Goal: Task Accomplishment & Management: Use online tool/utility

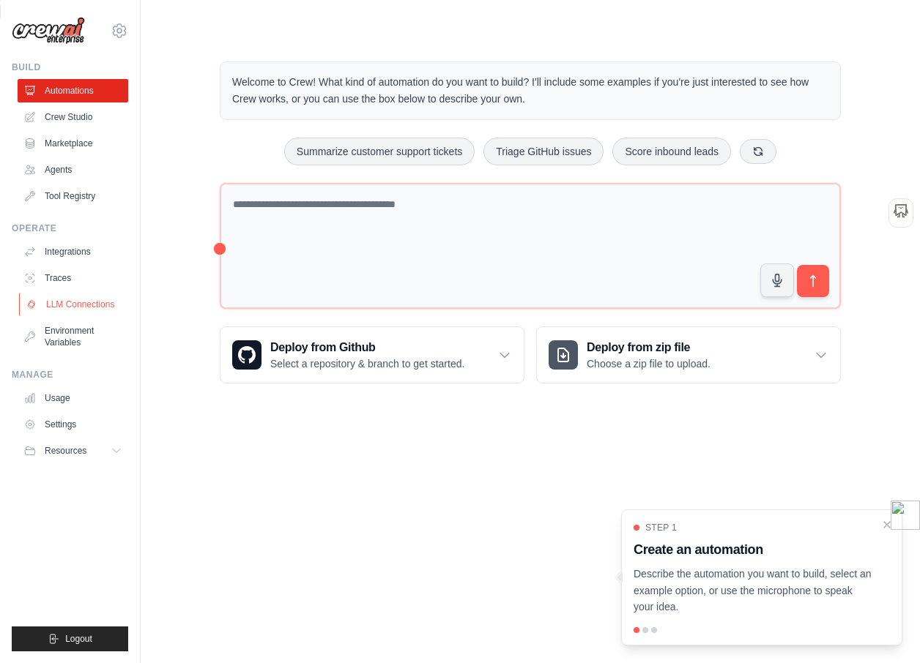
click at [73, 299] on link "LLM Connections" at bounding box center [74, 304] width 111 height 23
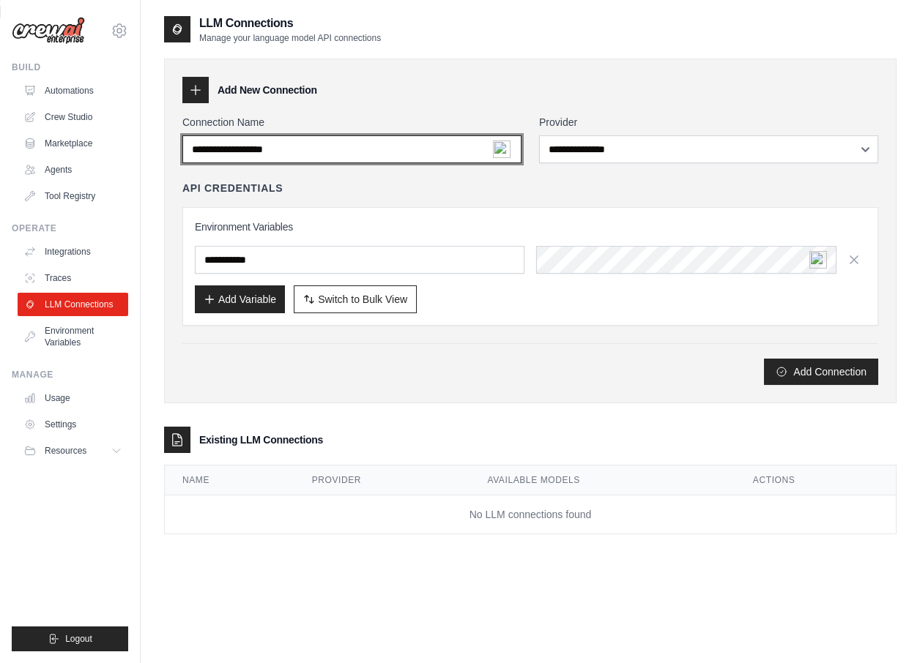
click at [327, 160] on input "Connection Name" at bounding box center [351, 149] width 339 height 28
click at [343, 154] on input "Connection Name" at bounding box center [351, 149] width 339 height 28
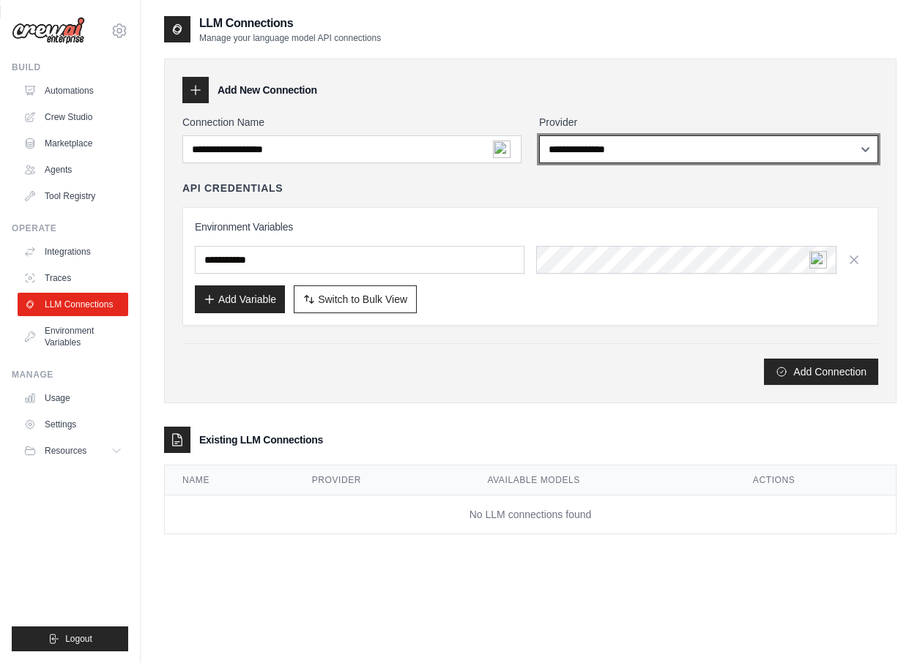
click at [584, 151] on select "**********" at bounding box center [708, 149] width 339 height 28
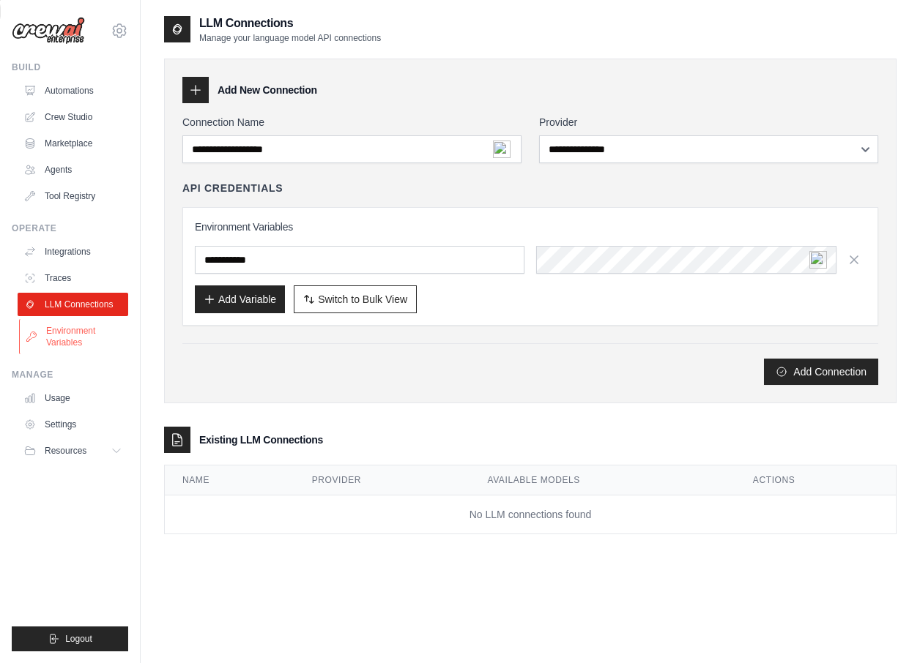
click at [84, 326] on link "Environment Variables" at bounding box center [74, 336] width 111 height 35
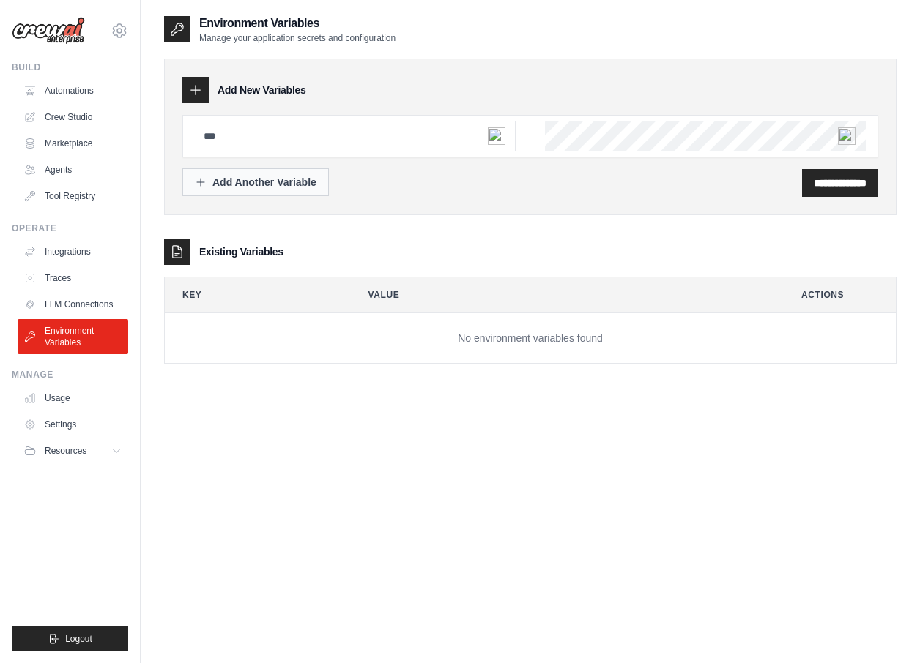
click at [233, 184] on div "Add Another Variable" at bounding box center [256, 182] width 122 height 15
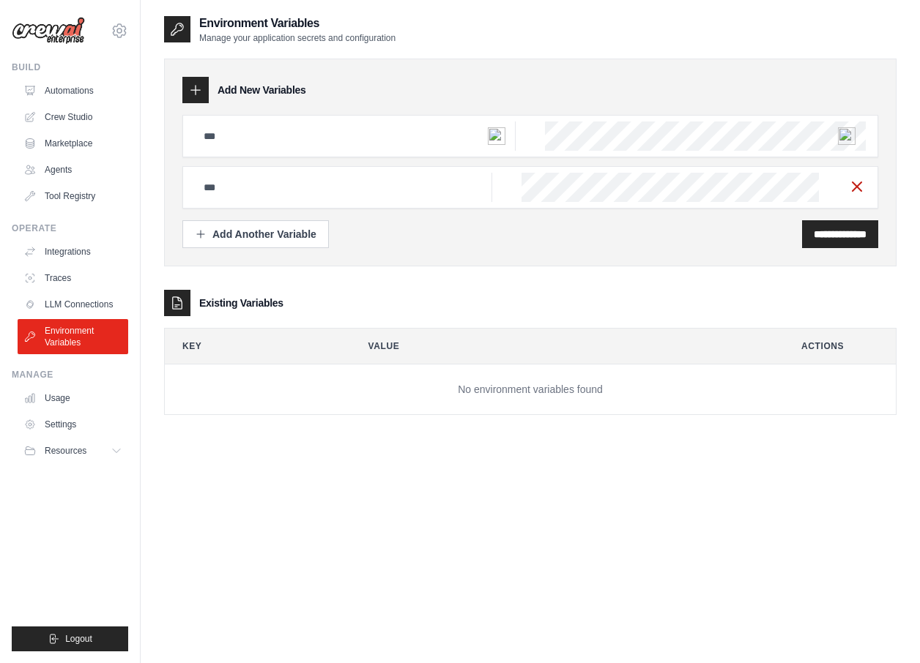
click at [857, 185] on icon "button" at bounding box center [857, 187] width 18 height 18
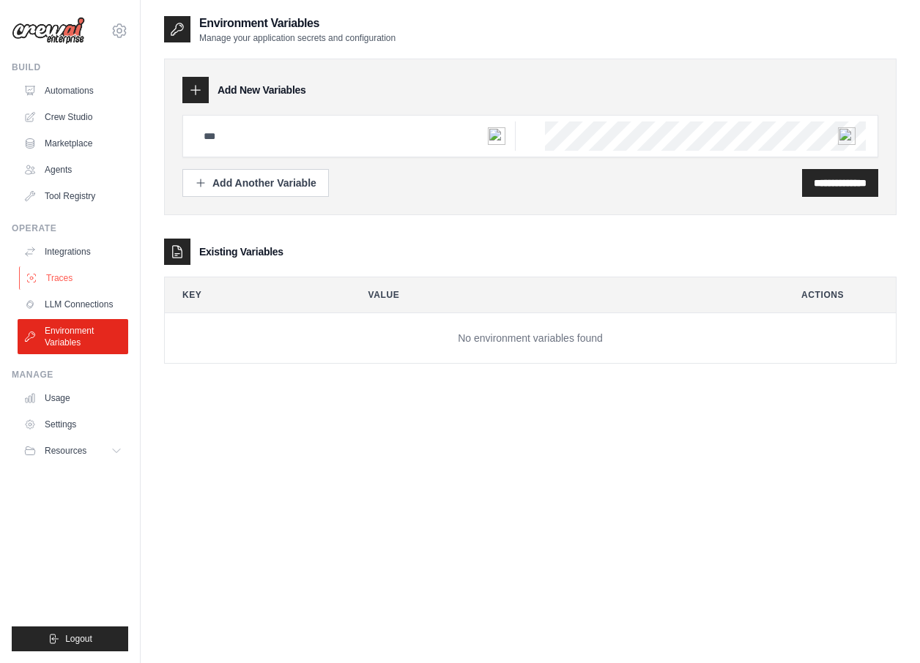
click at [42, 275] on link "Traces" at bounding box center [74, 278] width 111 height 23
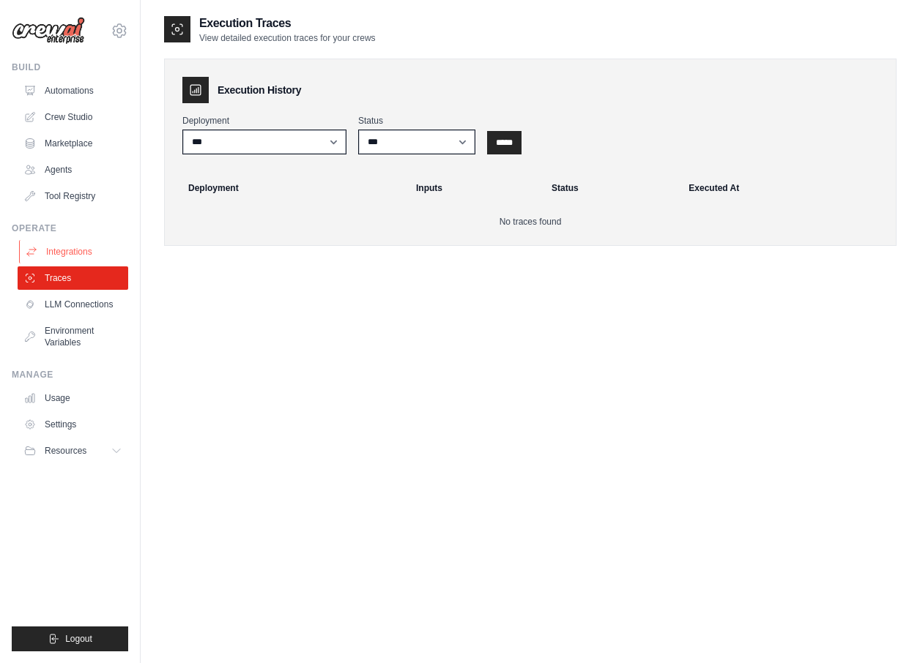
click at [64, 242] on link "Integrations" at bounding box center [74, 251] width 111 height 23
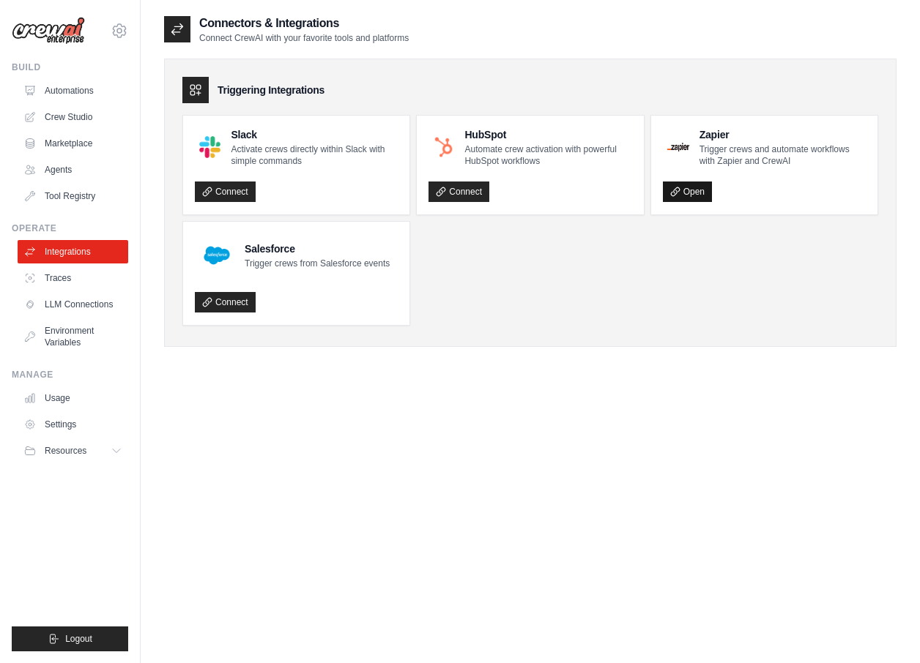
click at [695, 194] on link "Open" at bounding box center [687, 192] width 49 height 21
click at [52, 165] on link "Agents" at bounding box center [74, 169] width 111 height 23
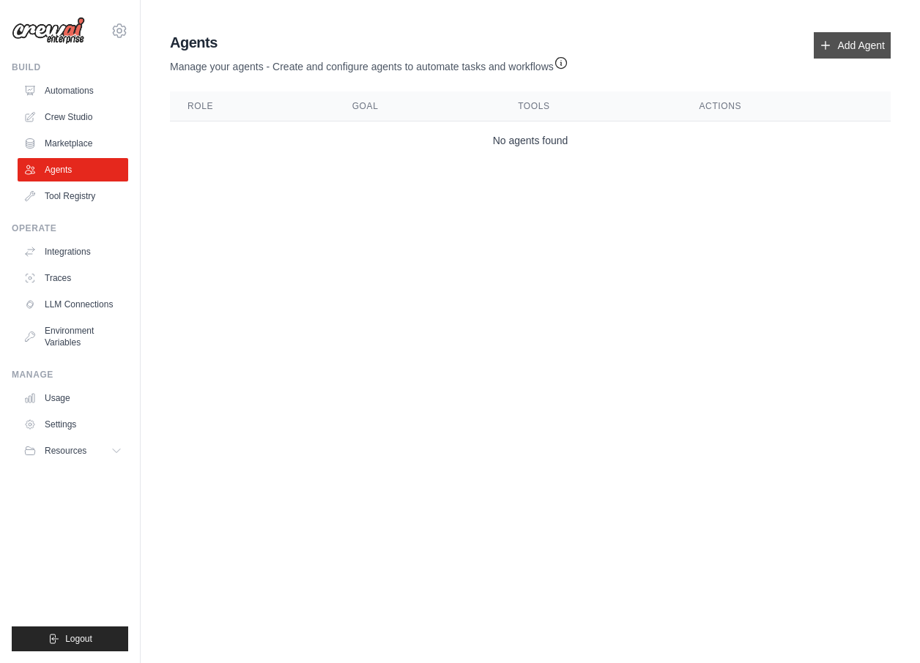
click at [846, 49] on link "Add Agent" at bounding box center [851, 45] width 77 height 26
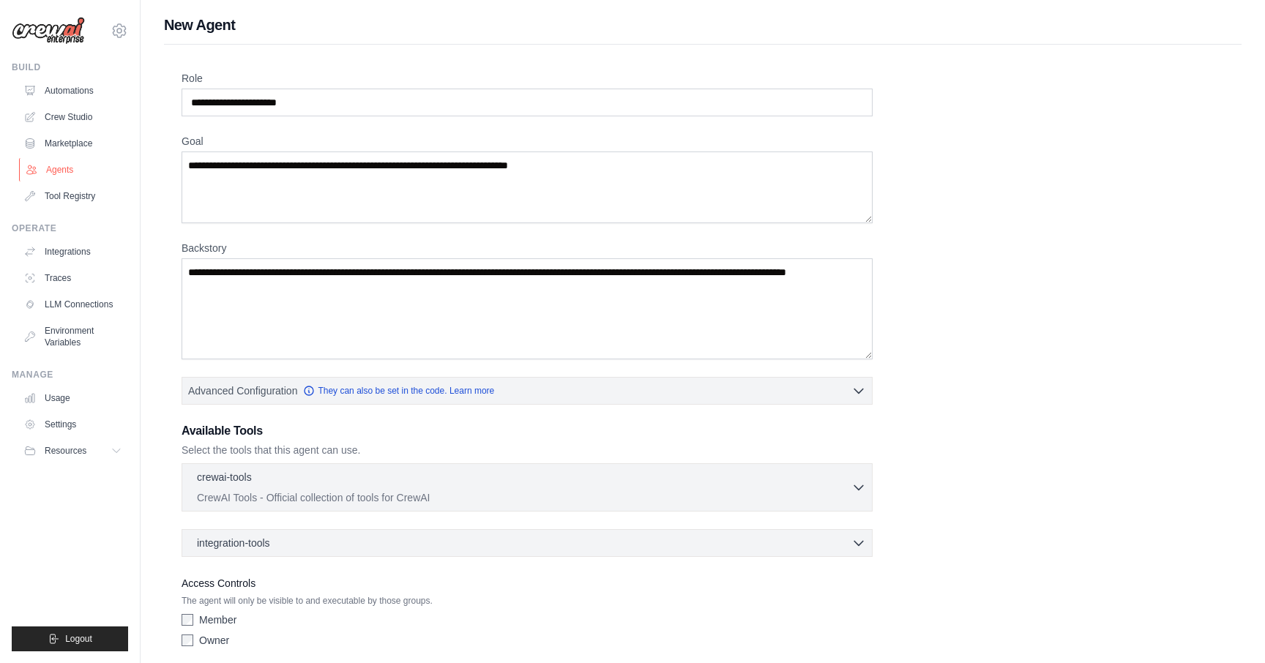
click at [67, 163] on link "Agents" at bounding box center [74, 169] width 111 height 23
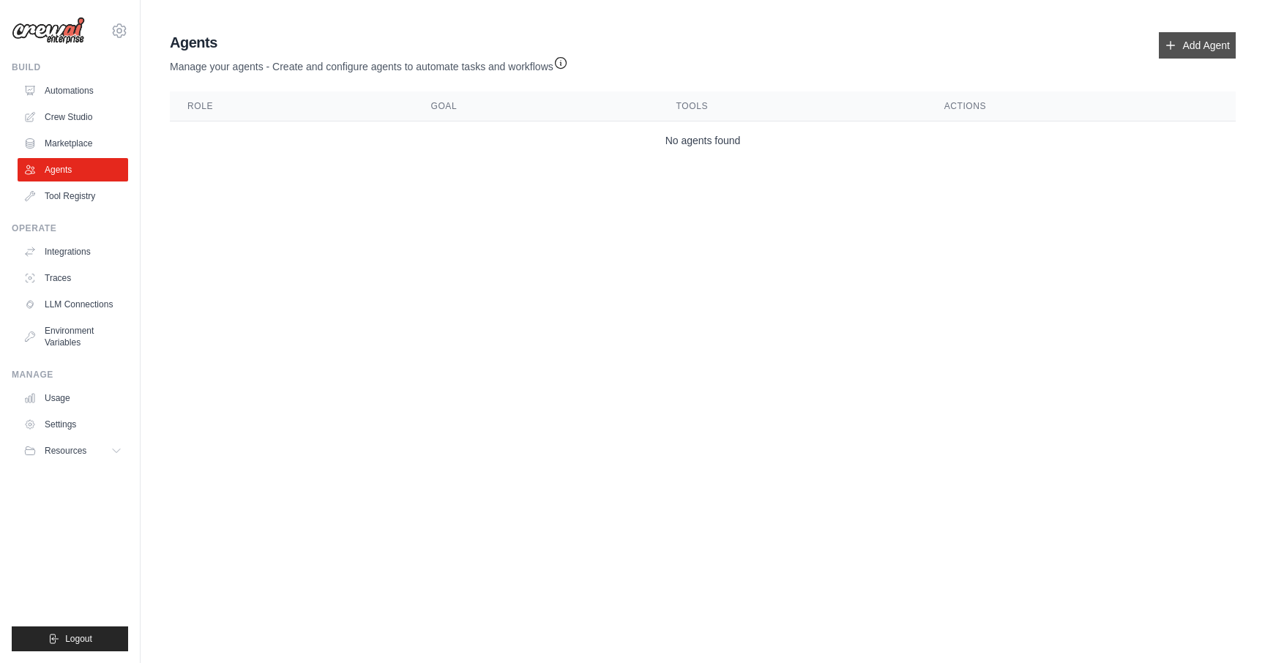
click at [919, 45] on link "Add Agent" at bounding box center [1197, 45] width 77 height 26
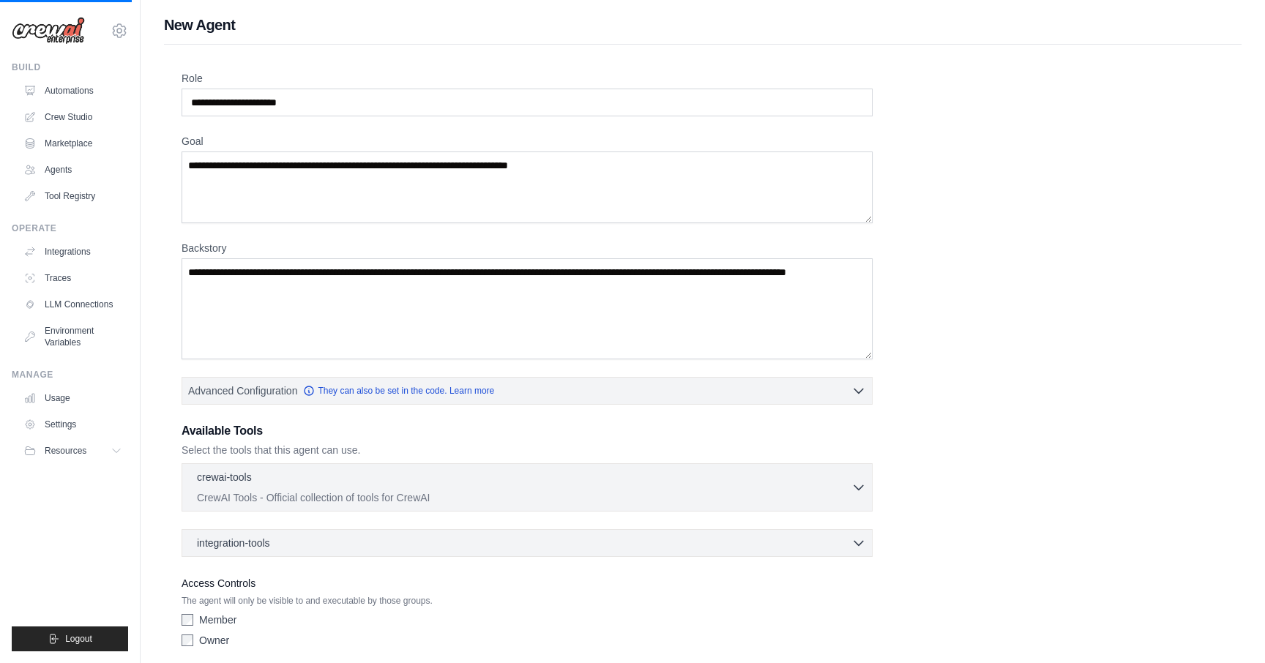
scroll to position [56, 0]
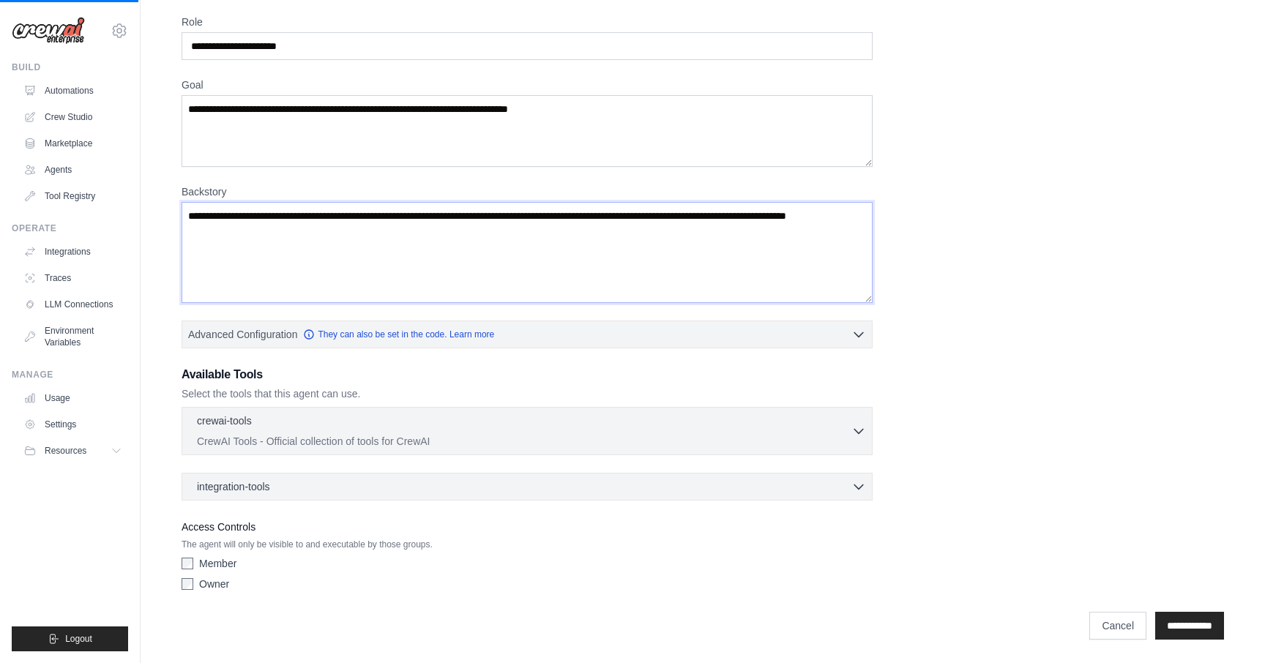
click at [786, 246] on textarea "Backstory" at bounding box center [527, 252] width 691 height 101
click at [92, 94] on link "Automations" at bounding box center [74, 90] width 111 height 23
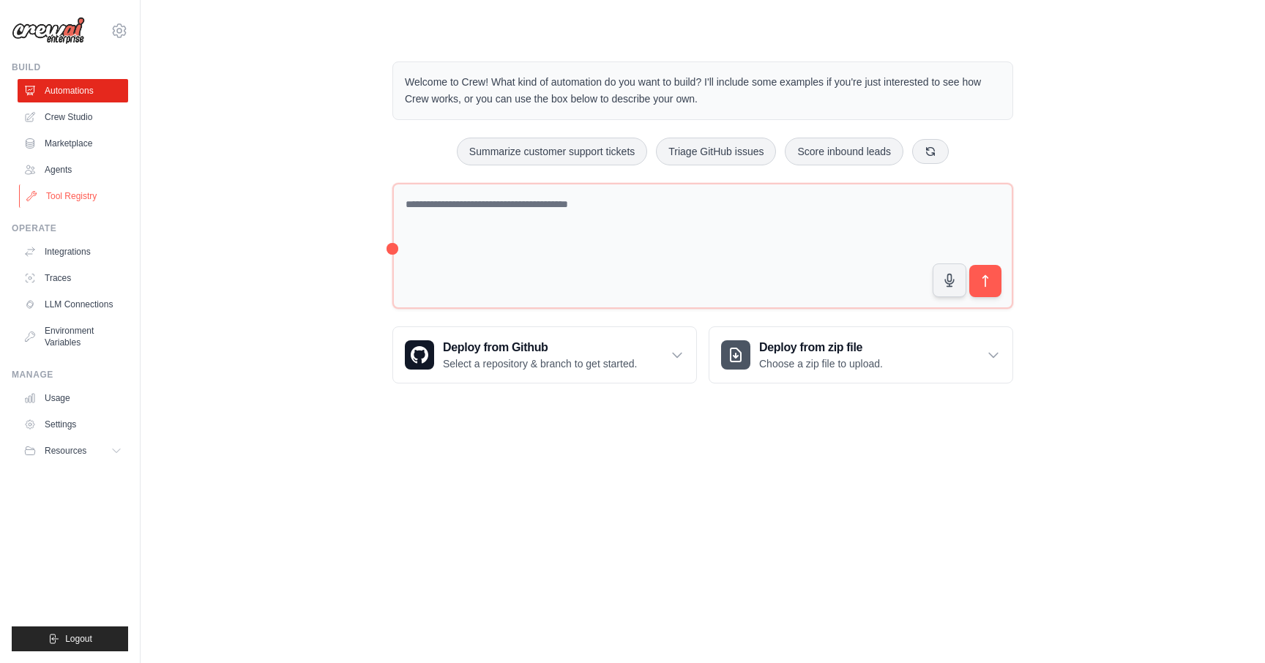
click at [83, 192] on link "Tool Registry" at bounding box center [74, 196] width 111 height 23
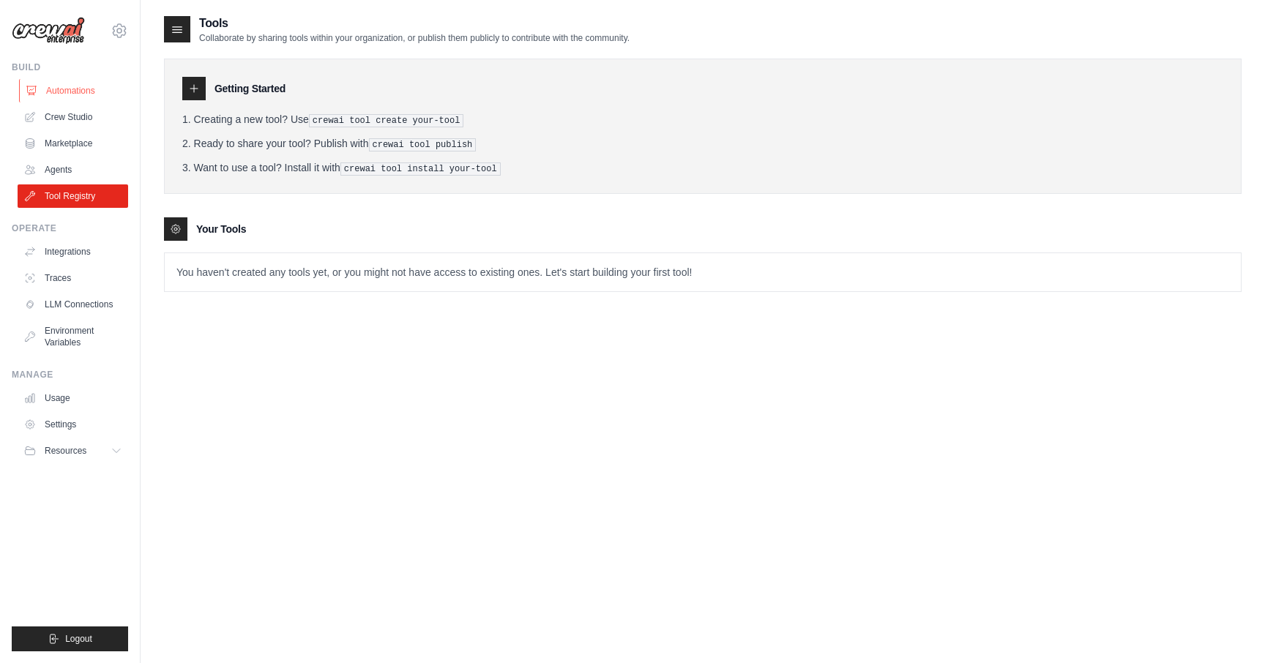
click at [92, 91] on link "Automations" at bounding box center [74, 90] width 111 height 23
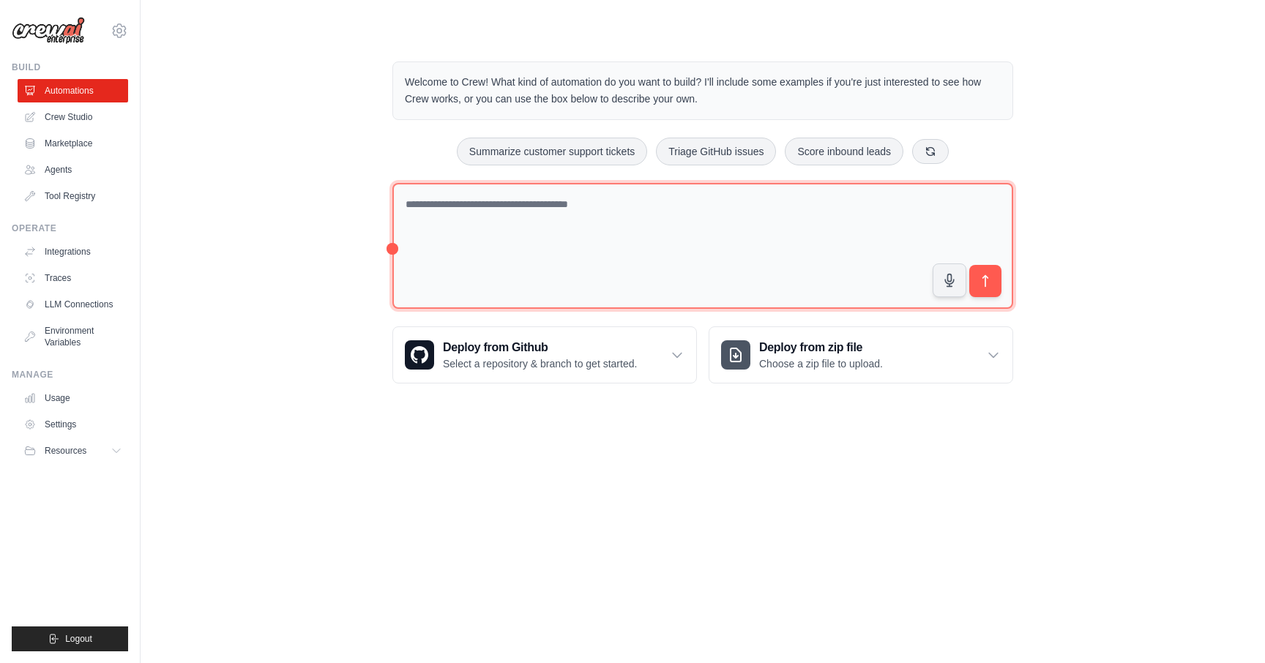
click at [535, 223] on textarea at bounding box center [702, 246] width 621 height 127
click at [424, 232] on textarea at bounding box center [702, 246] width 621 height 127
type textarea "**********"
